Goal: Navigation & Orientation: Find specific page/section

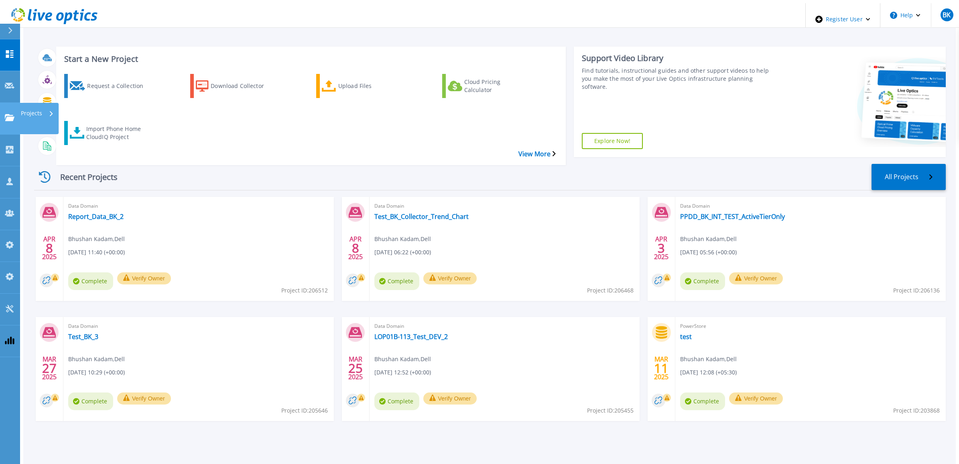
click at [41, 103] on p "Projects" at bounding box center [31, 113] width 21 height 21
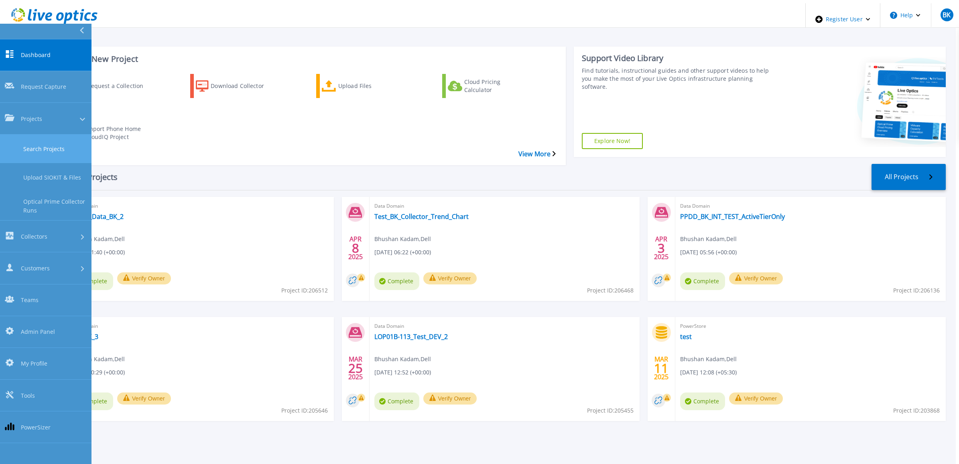
click at [40, 134] on link "Search Projects" at bounding box center [45, 148] width 91 height 28
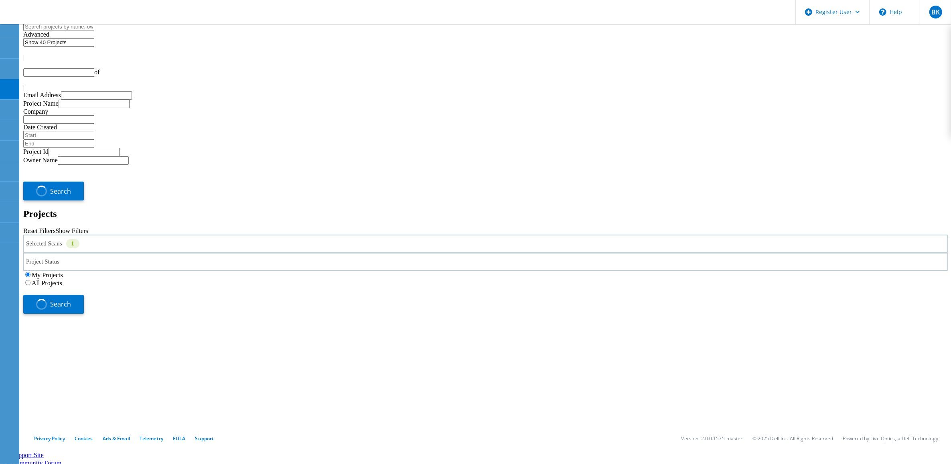
type input "1"
click at [138, 234] on div "Selected Scans 1" at bounding box center [485, 243] width 925 height 18
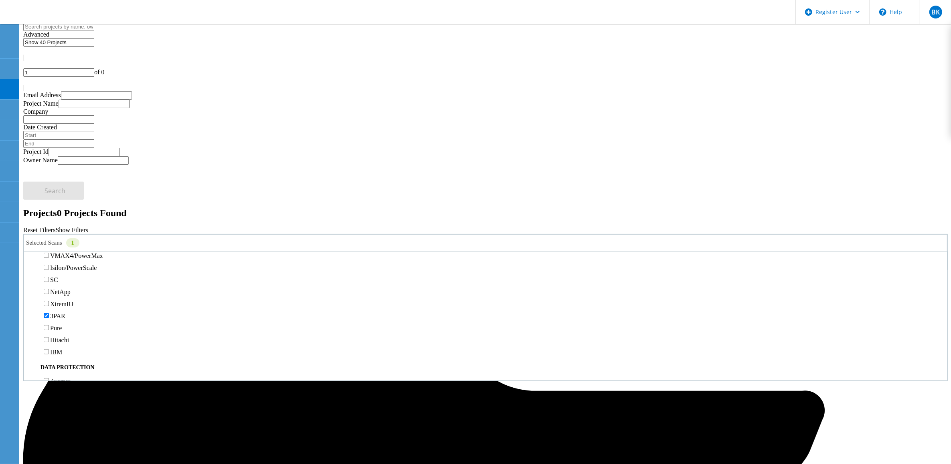
scroll to position [251, 0]
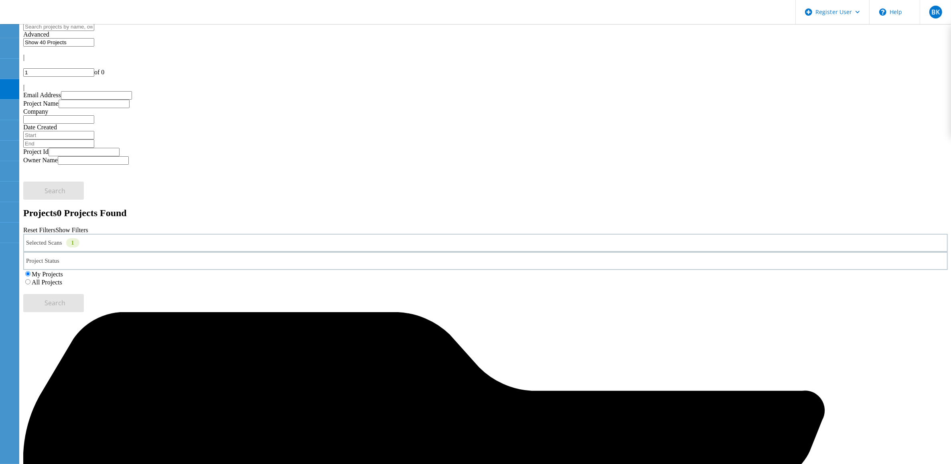
click at [62, 279] on label "All Projects" at bounding box center [47, 282] width 30 height 7
click at [30, 279] on input "All Projects" at bounding box center [27, 281] width 5 height 5
click at [66, 298] on span "Search" at bounding box center [55, 302] width 21 height 9
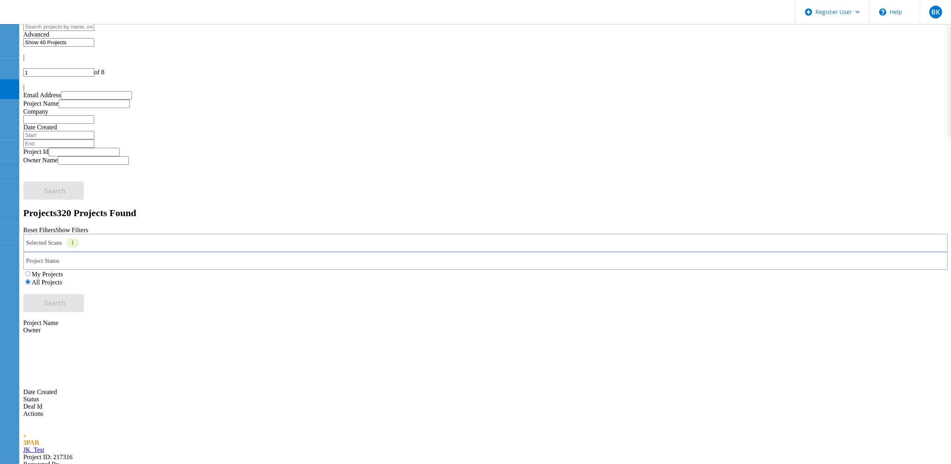
drag, startPoint x: 885, startPoint y: 36, endPoint x: 819, endPoint y: 33, distance: 65.9
click at [819, 54] on div "| 1 of 8 |" at bounding box center [485, 72] width 925 height 37
click at [94, 68] on input "1" at bounding box center [58, 72] width 71 height 8
type input "5"
